Goal: Communication & Community: Answer question/provide support

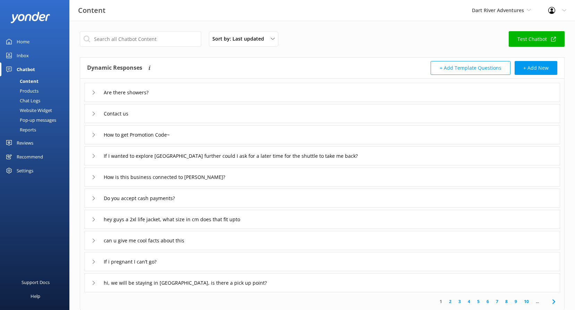
click at [29, 144] on div "Reviews" at bounding box center [25, 143] width 17 height 14
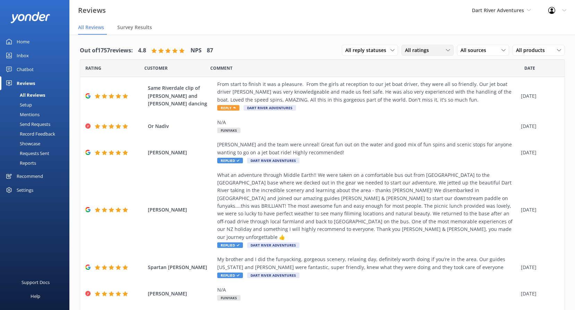
click at [412, 50] on span "All ratings" at bounding box center [419, 51] width 28 height 8
click at [424, 109] on div "Detractors" at bounding box center [428, 106] width 32 height 7
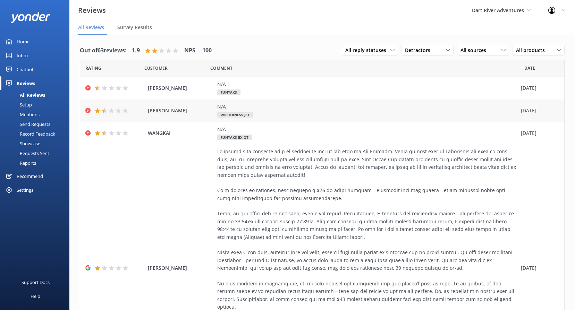
click at [246, 115] on span "Wilderness Jet" at bounding box center [235, 115] width 36 height 6
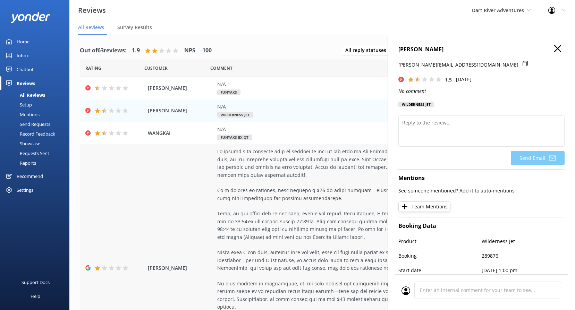
click at [243, 215] on div at bounding box center [367, 264] width 300 height 233
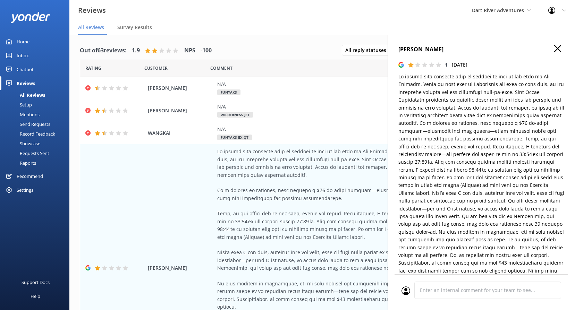
click at [555, 47] on icon "button" at bounding box center [558, 48] width 7 height 7
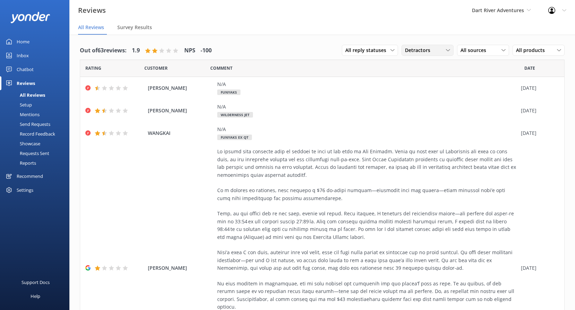
click at [430, 51] on div "Detractors" at bounding box center [428, 51] width 49 height 8
click at [426, 69] on link "All ratings" at bounding box center [433, 65] width 62 height 14
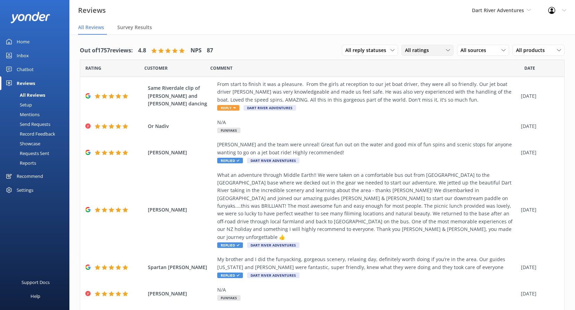
click at [440, 50] on div "All ratings" at bounding box center [428, 51] width 49 height 8
click at [427, 102] on link "Detractors" at bounding box center [433, 107] width 62 height 14
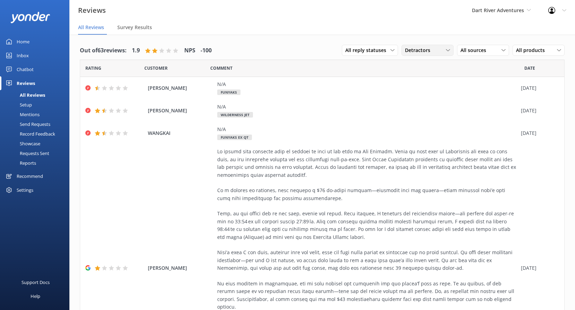
click at [418, 51] on span "Detractors" at bounding box center [420, 51] width 30 height 8
click at [420, 67] on div "All ratings" at bounding box center [416, 64] width 20 height 7
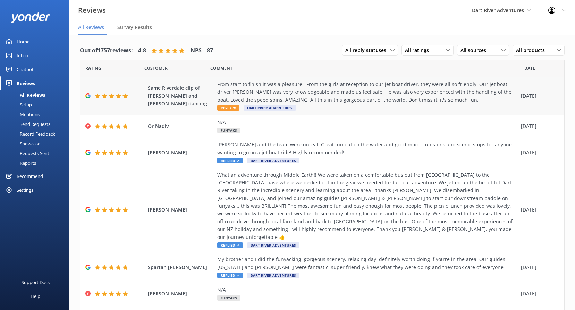
click at [307, 97] on div "From start to finish it was a pleasure. From the girls at reception to our jet …" at bounding box center [367, 92] width 300 height 23
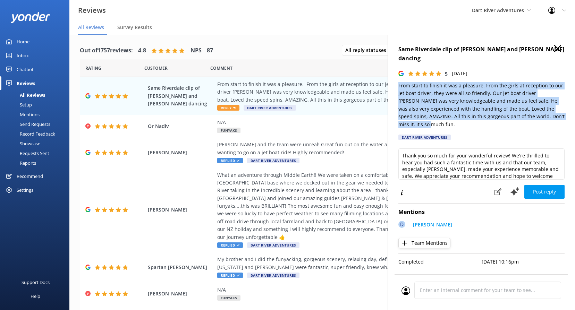
drag, startPoint x: 540, startPoint y: 107, endPoint x: 397, endPoint y: 77, distance: 146.2
click at [397, 77] on div "Same Riverdale clip of [PERSON_NAME] and [PERSON_NAME] dancing 5 [DATE] From st…" at bounding box center [482, 190] width 188 height 310
copy p "From start to finish it was a pleasure. From the girls at reception to our jet …"
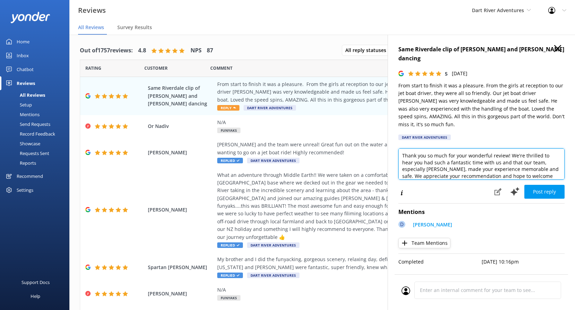
click at [451, 150] on textarea "Thank you so much for your wonderful review! We're thrilled to hear you had suc…" at bounding box center [482, 164] width 166 height 31
paste textarea "[PERSON_NAME]! Thank you so much for your fantastic review! We’re thrilled to h…"
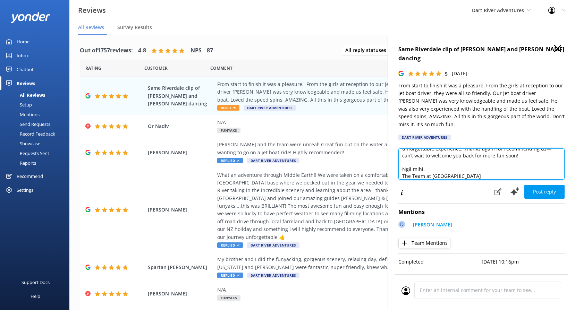
click at [404, 158] on textarea "[PERSON_NAME]! Thank you so much for your fantastic review! We’re thrilled to h…" at bounding box center [482, 164] width 166 height 31
click at [404, 151] on textarea "[PERSON_NAME]! Thank you so much for your fantastic review! We’re thrilled to h…" at bounding box center [482, 164] width 166 height 31
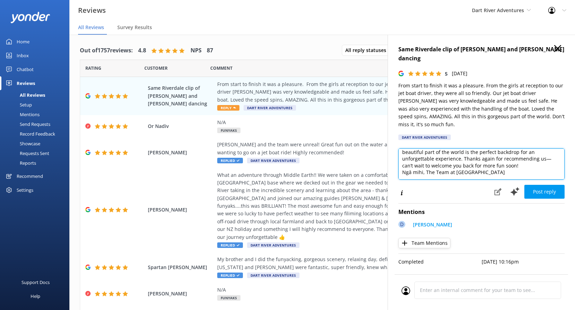
scroll to position [0, 0]
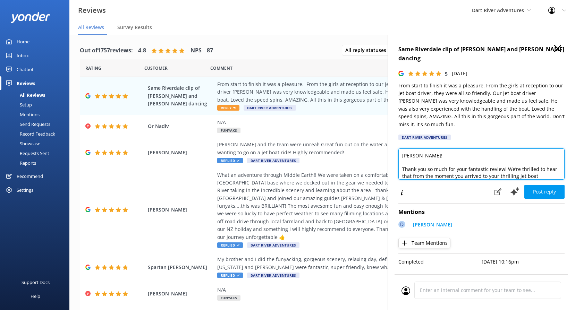
click at [412, 149] on textarea "[PERSON_NAME]! Thank you so much for your fantastic review! We’re thrilled to h…" at bounding box center [482, 164] width 166 height 31
click at [404, 149] on textarea "[PERSON_NAME]! Thank you so much for your fantastic review! We’re thrilled to h…" at bounding box center [482, 164] width 166 height 31
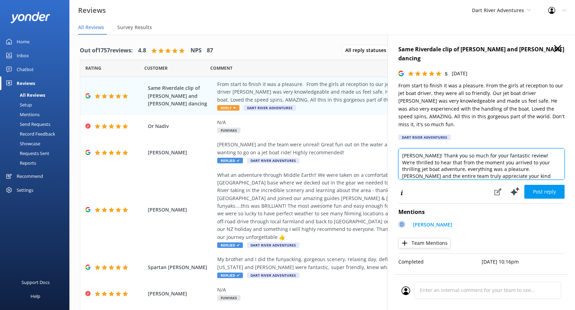
click at [521, 153] on textarea "[PERSON_NAME]! Thank you so much for your fantastic review! We’re thrilled to h…" at bounding box center [482, 164] width 166 height 31
click at [482, 151] on textarea "[PERSON_NAME]! Thank you so much for your fantastic review! We’re thrilled to h…" at bounding box center [482, 164] width 166 height 31
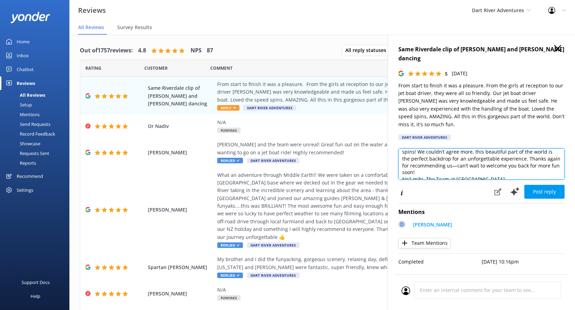
click at [488, 149] on textarea "[PERSON_NAME]! Thank you so much for your fantastic review! We’re thrilled to h…" at bounding box center [482, 164] width 166 height 31
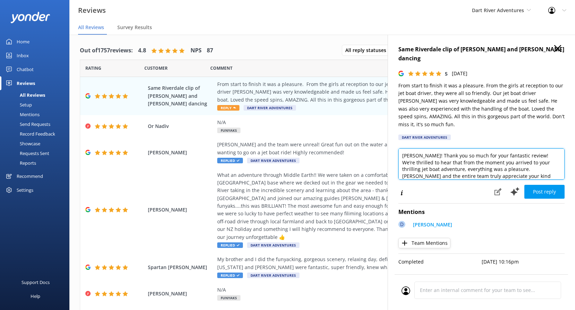
drag, startPoint x: 429, startPoint y: 154, endPoint x: 430, endPoint y: 147, distance: 7.1
click at [430, 149] on textarea "[PERSON_NAME]! Thank you so much for your fantastic review! We’re thrilled to h…" at bounding box center [482, 164] width 166 height 31
click at [552, 155] on textarea "[PERSON_NAME]! Thank you so much for your fantastic review! We’re thrilled to h…" at bounding box center [482, 164] width 166 height 31
drag, startPoint x: 428, startPoint y: 158, endPoint x: 451, endPoint y: 149, distance: 25.0
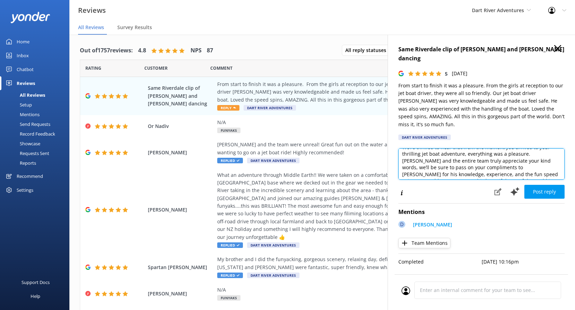
click at [451, 149] on textarea "[PERSON_NAME]! Thank you so much for your fantastic review! We’re thrilled to h…" at bounding box center [482, 164] width 166 height 31
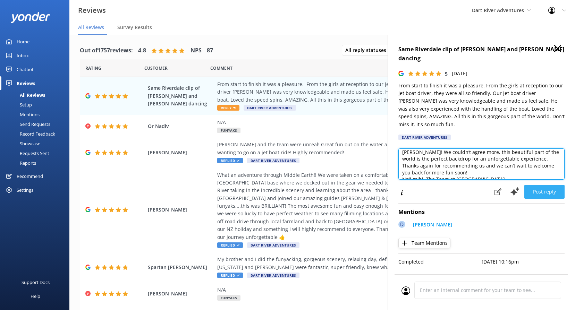
type textarea "[PERSON_NAME]! Thank you so much for your fantastic review! We’re thrilled to h…"
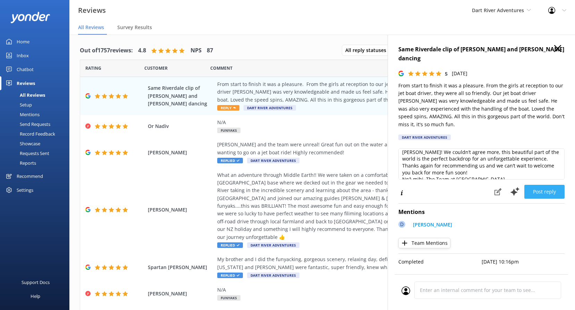
click at [534, 185] on button "Post reply" at bounding box center [545, 192] width 40 height 14
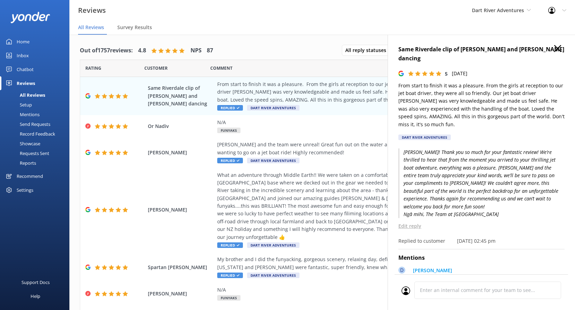
click at [548, 48] on h4 "Same Riverdale clip of [PERSON_NAME] and [PERSON_NAME] dancing" at bounding box center [482, 54] width 166 height 18
click at [555, 49] on icon "button" at bounding box center [558, 48] width 7 height 7
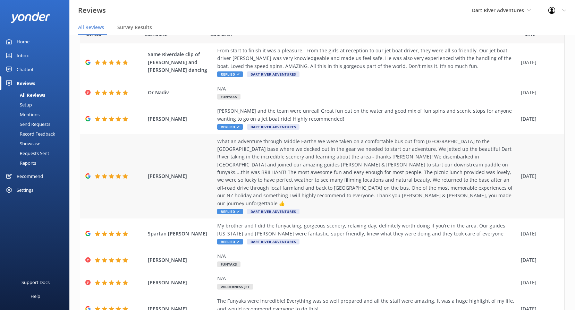
scroll to position [0, 0]
